Goal: Entertainment & Leisure: Consume media (video, audio)

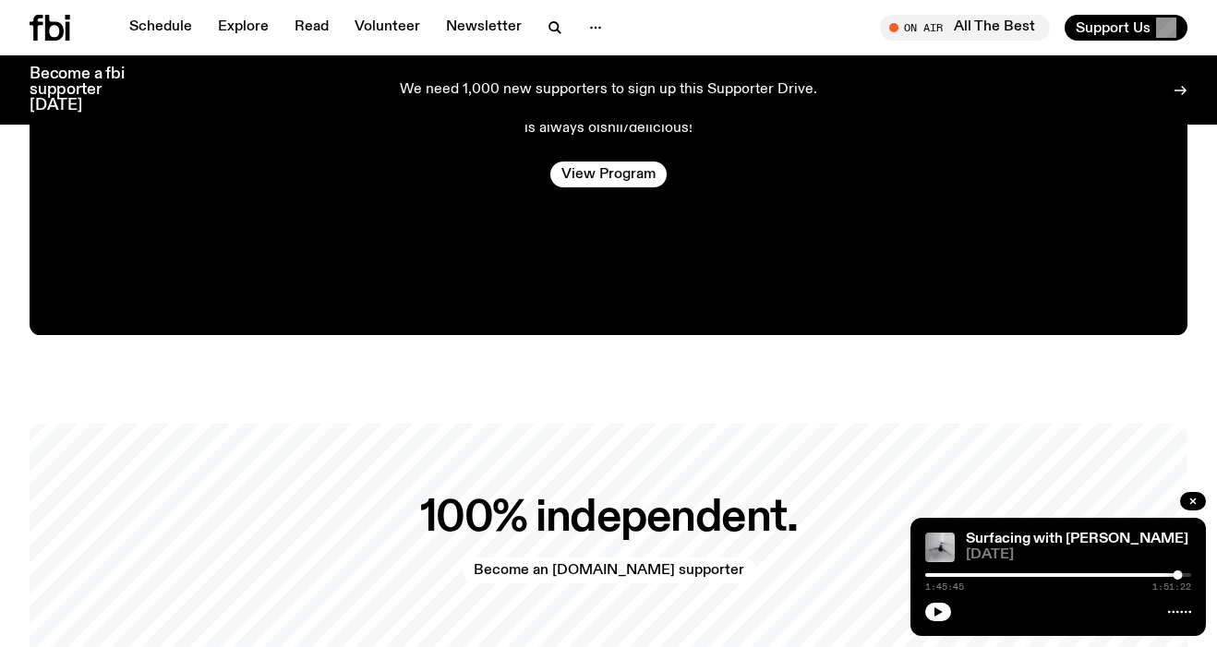
scroll to position [3345, 0]
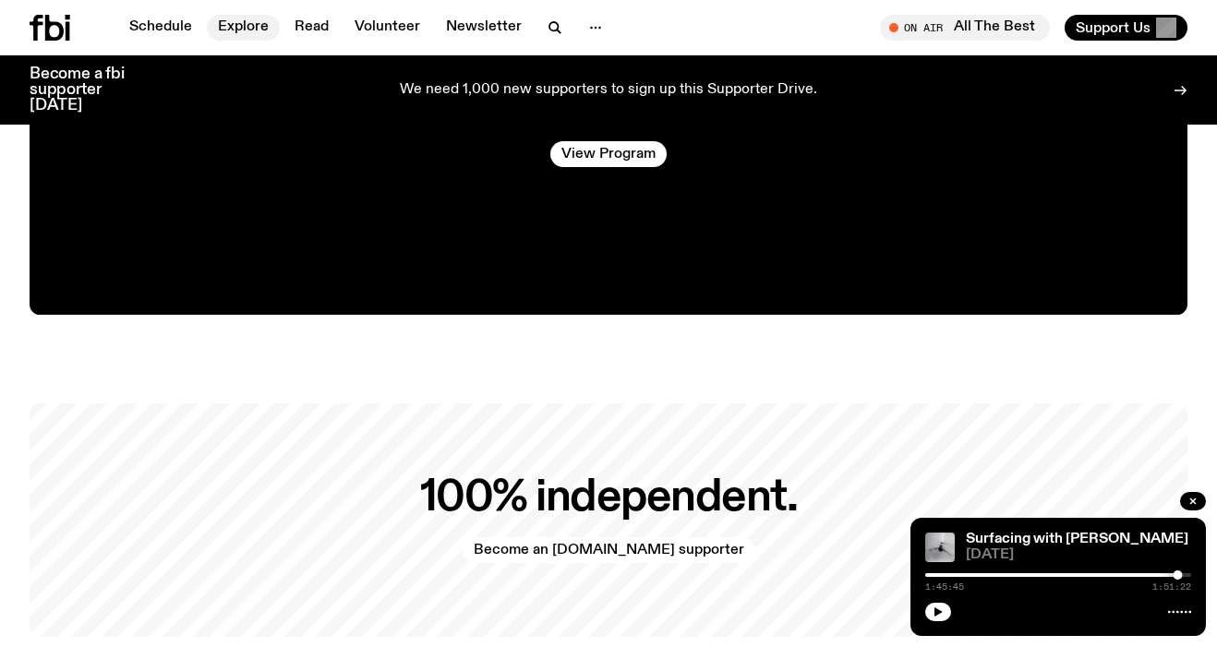
click at [247, 26] on link "Explore" at bounding box center [243, 28] width 73 height 26
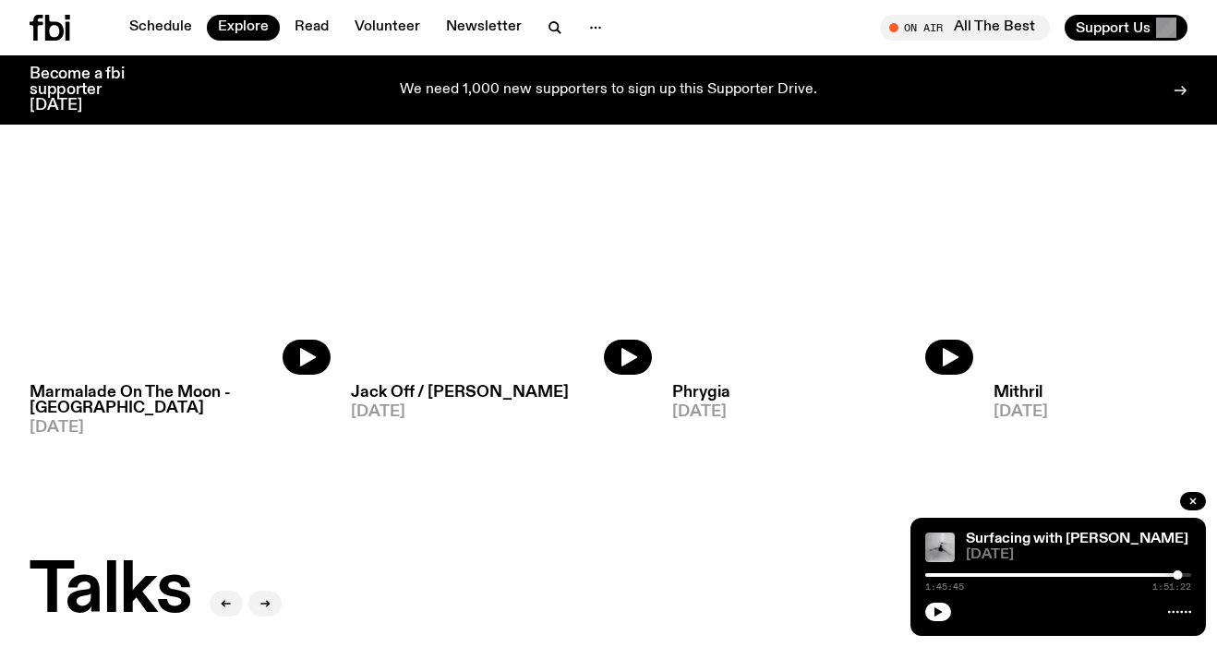
scroll to position [1595, 0]
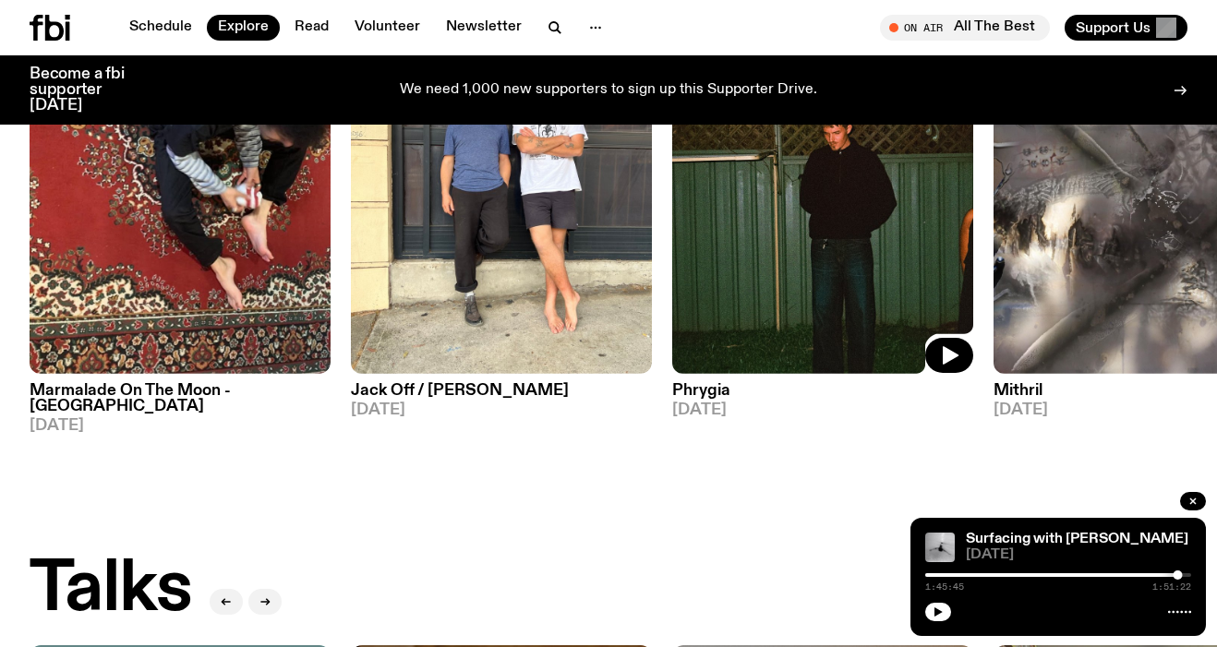
click at [881, 157] on img at bounding box center [822, 173] width 301 height 402
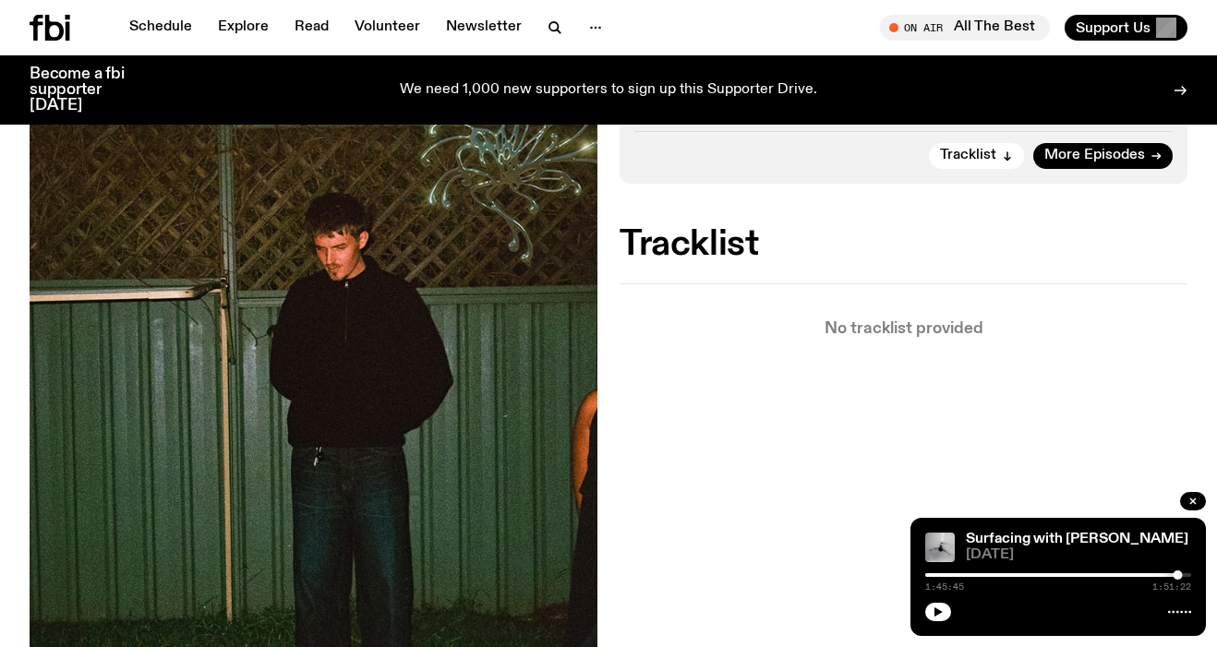
scroll to position [384, 0]
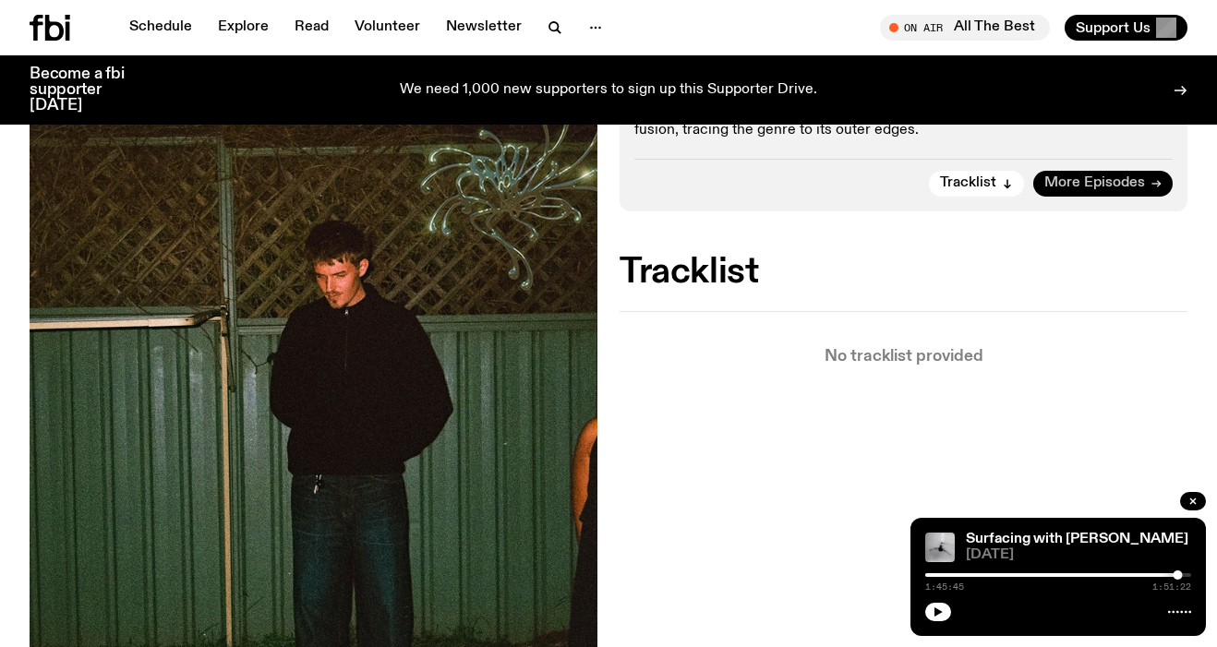
click at [1078, 188] on span "More Episodes" at bounding box center [1094, 183] width 101 height 14
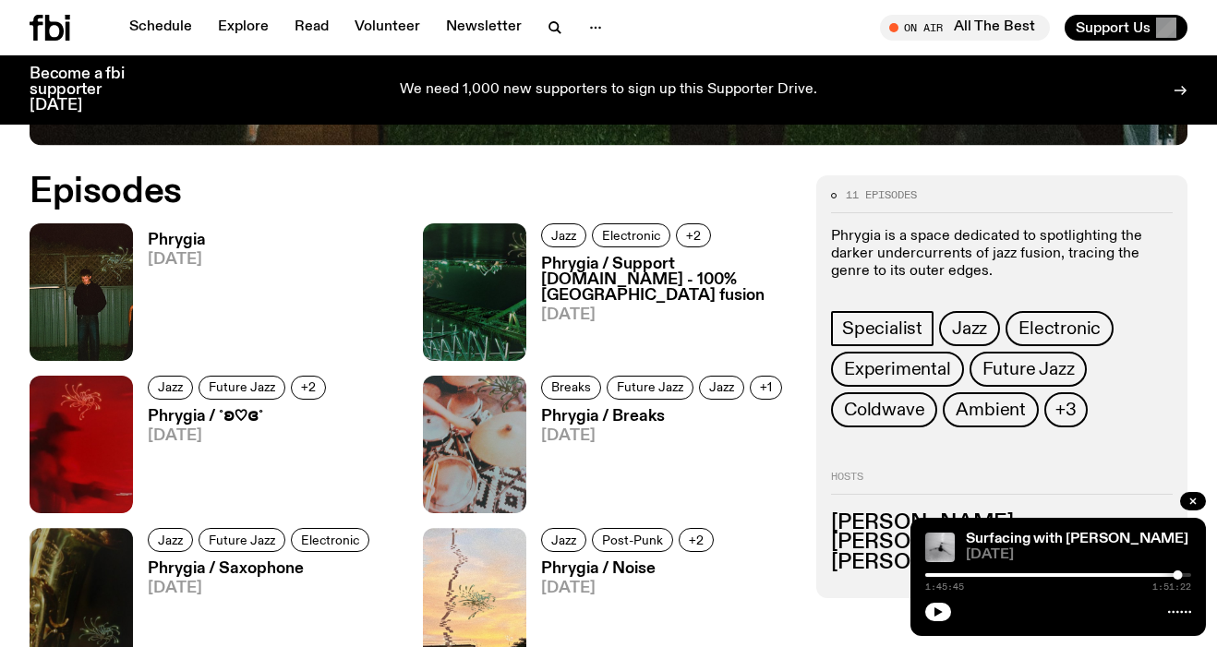
scroll to position [766, 0]
